Goal: Transaction & Acquisition: Purchase product/service

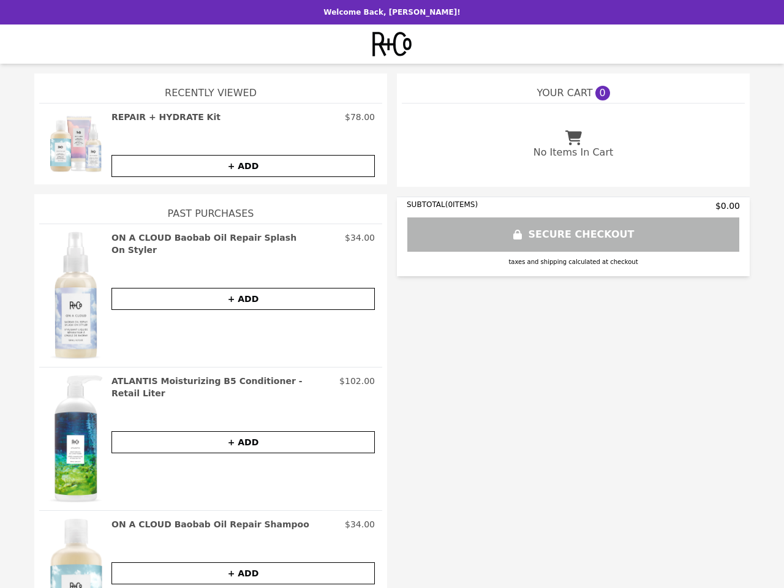
click at [71, 144] on img at bounding box center [76, 144] width 59 height 66
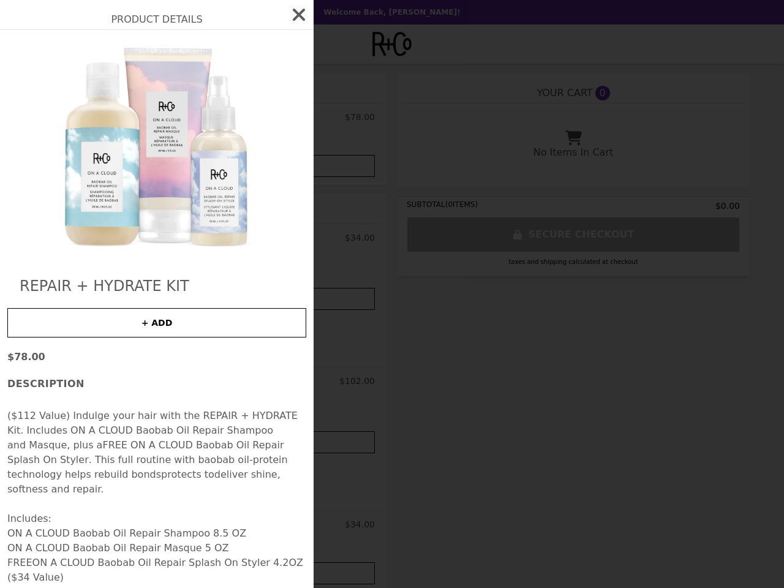
click at [238, 117] on div "Product Details REPAIR + HYDRATE Kit + ADD $78.00 Description ($112 Value) Indu…" at bounding box center [392, 294] width 784 height 588
click at [238, 166] on img at bounding box center [157, 146] width 224 height 209
click at [71, 295] on h2 "REPAIR + HYDRATE Kit" at bounding box center [157, 286] width 274 height 20
click at [238, 238] on div "Product Details REPAIR + HYDRATE Kit + ADD $78.00 Description ($112 Value) Indu…" at bounding box center [392, 294] width 784 height 588
click at [238, 288] on button "+ ADD" at bounding box center [242, 299] width 263 height 22
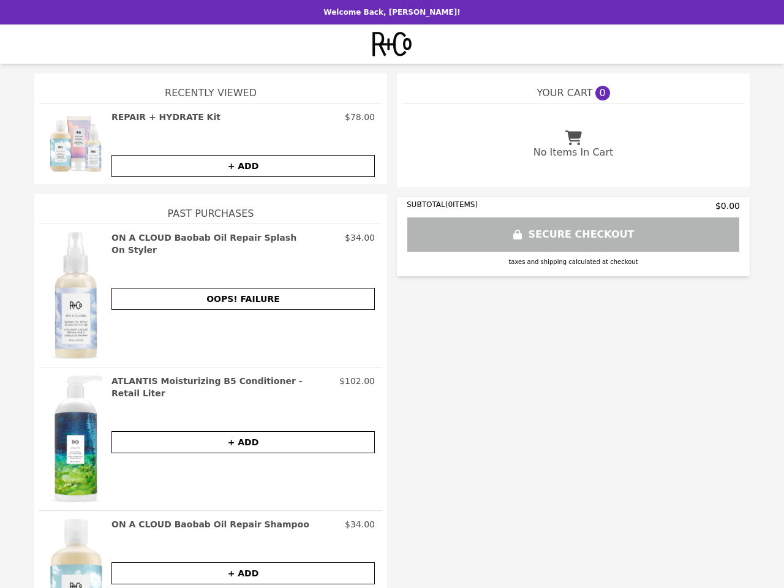
click at [71, 439] on img at bounding box center [76, 439] width 59 height 128
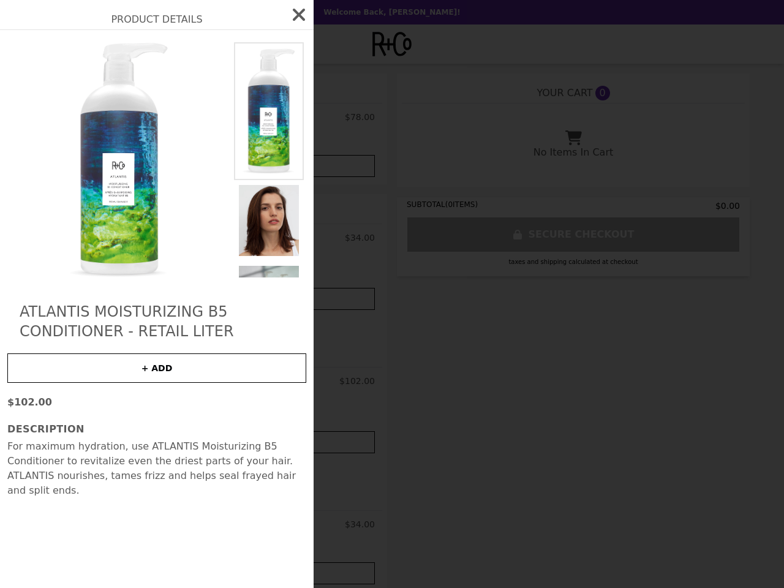
click at [238, 381] on div "Product Details ATLANTIS Moisturizing B5 Conditioner - Retail Liter + ADD $102.…" at bounding box center [392, 294] width 784 height 588
click at [238, 430] on h3 "Description" at bounding box center [156, 429] width 299 height 15
click at [71, 553] on div "Product Details ATLANTIS Moisturizing B5 Conditioner - Retail Liter + ADD $102.…" at bounding box center [392, 294] width 784 height 588
